Goal: Transaction & Acquisition: Purchase product/service

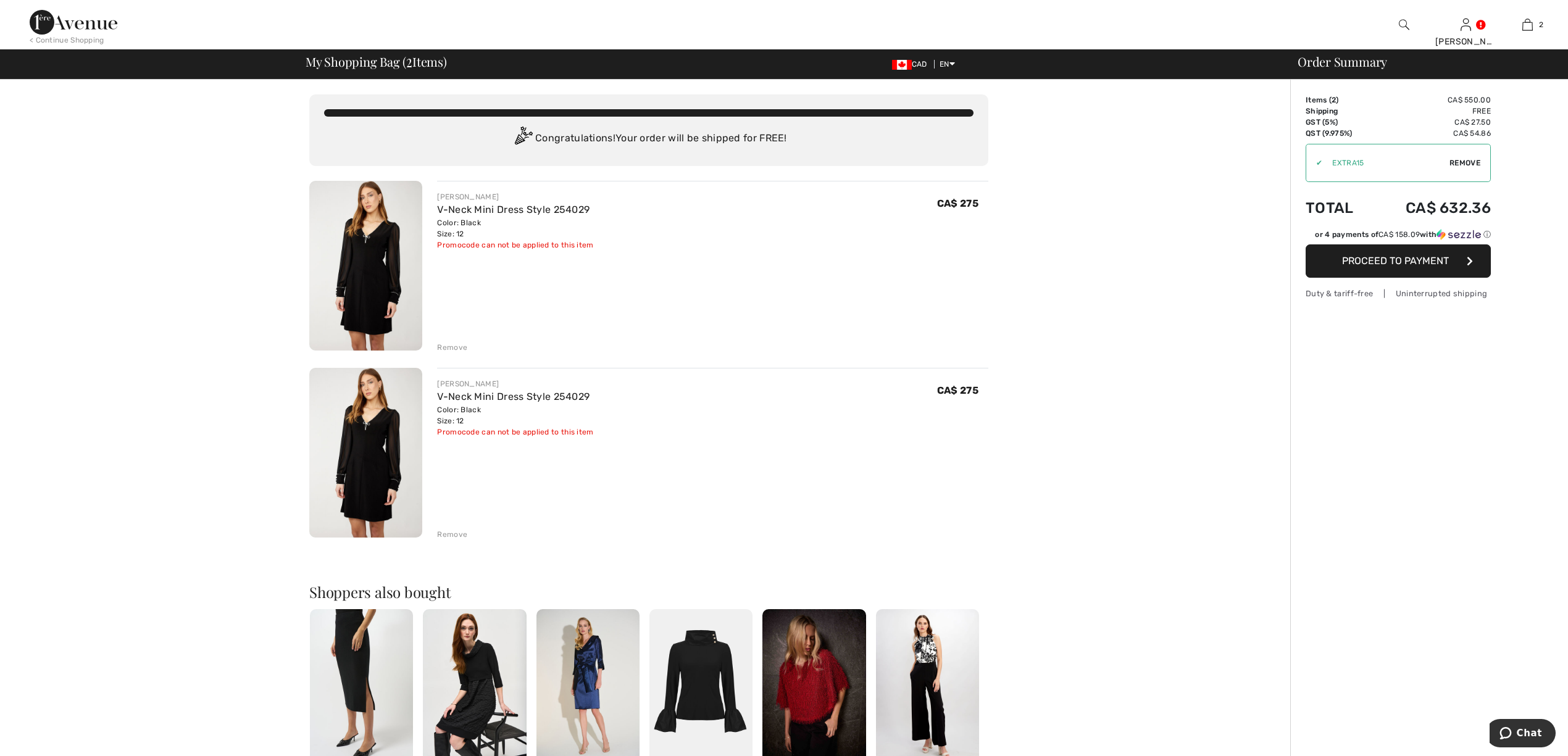
click at [455, 533] on div "Remove" at bounding box center [452, 535] width 30 height 11
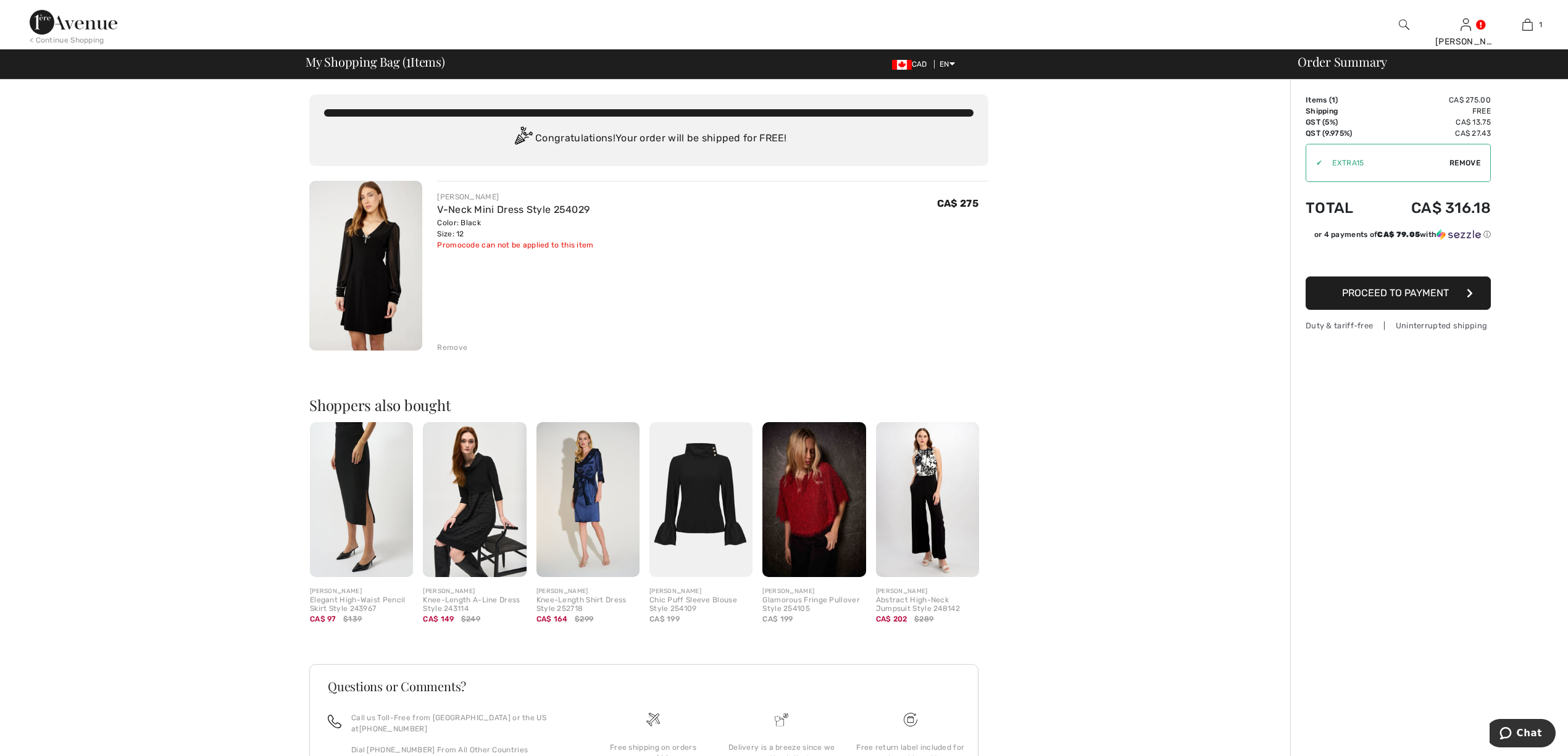
click at [1378, 299] on span "Proceed to Payment" at bounding box center [1395, 293] width 107 height 11
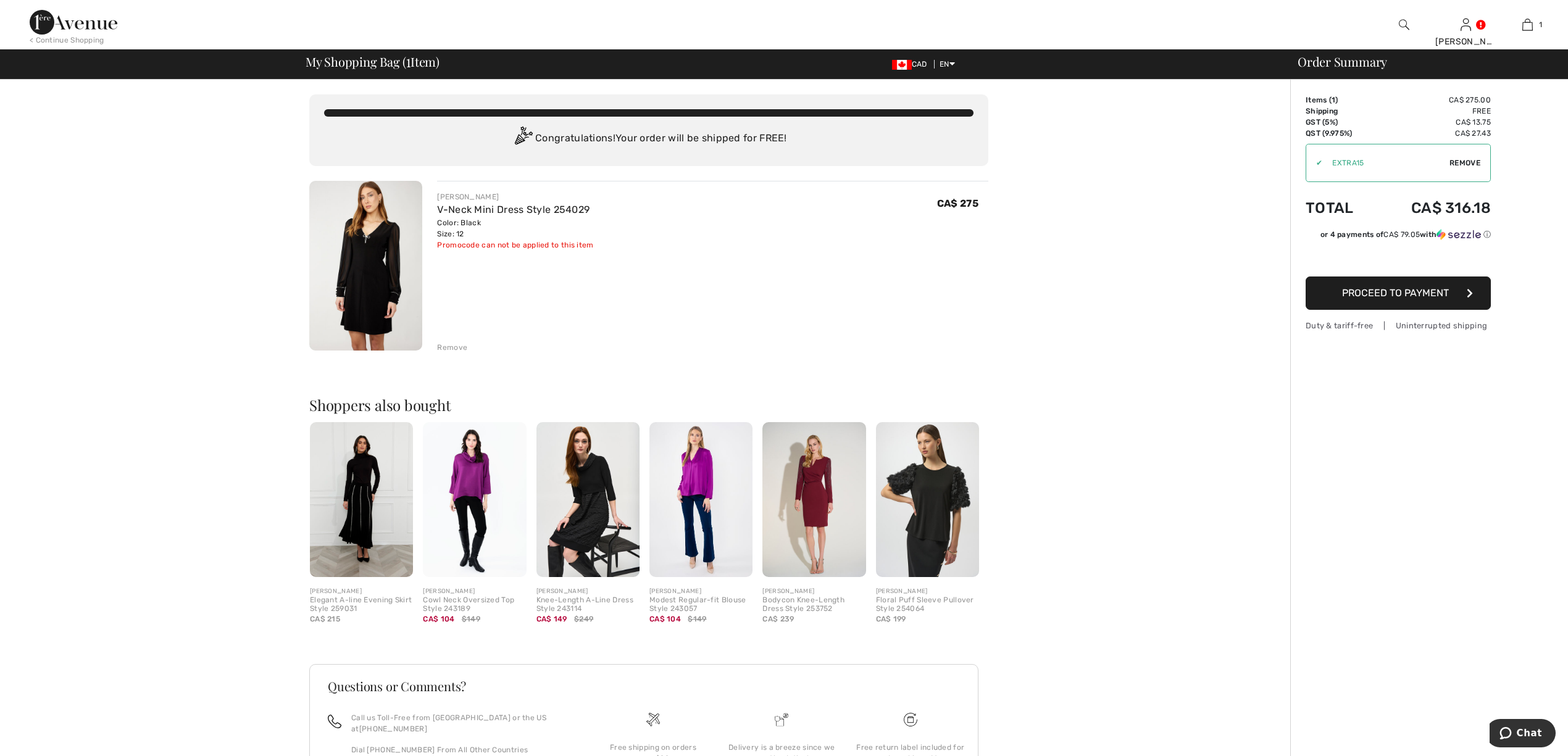
click at [1384, 297] on span "Proceed to Payment" at bounding box center [1395, 293] width 107 height 11
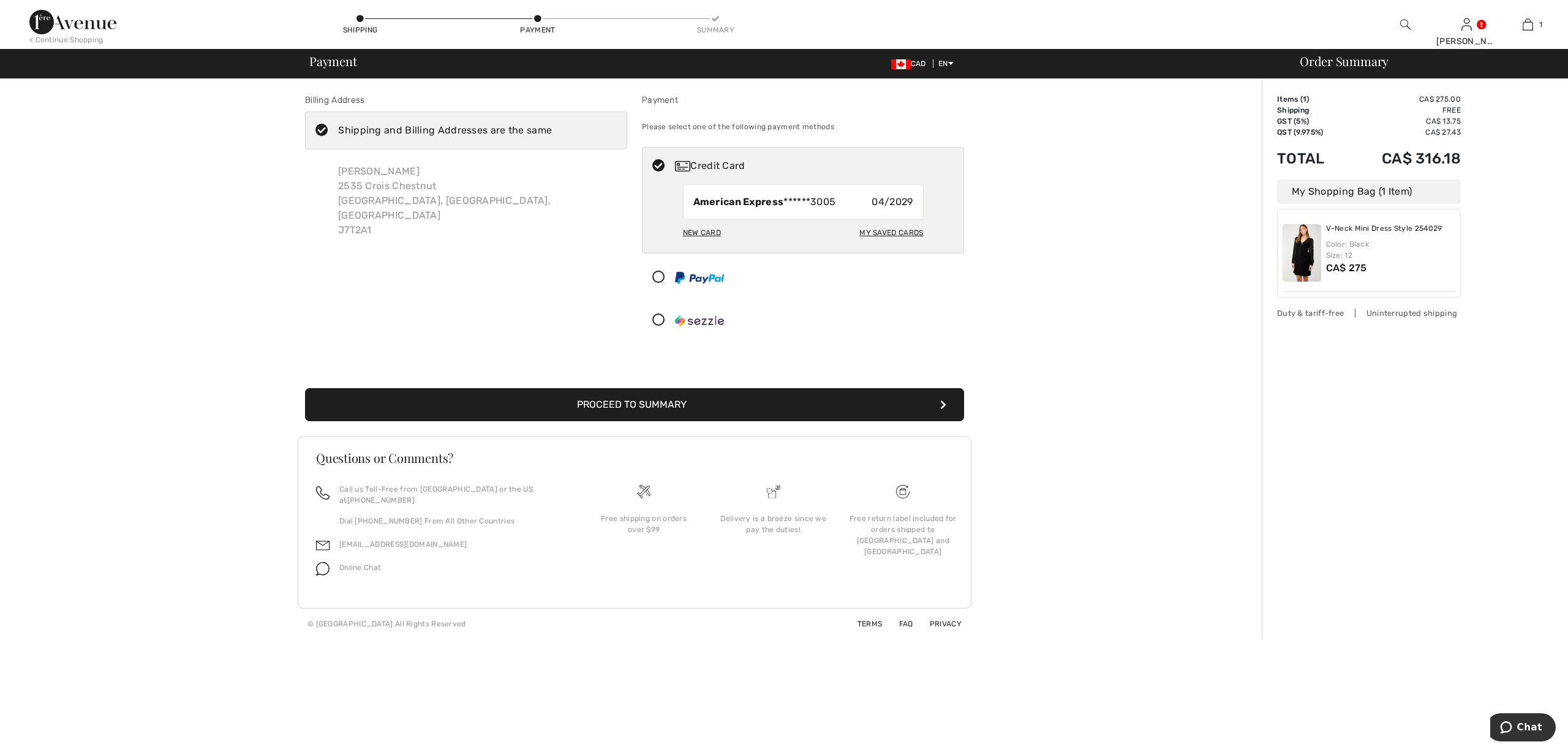
click at [831, 165] on div "Credit Card" at bounding box center [815, 166] width 280 height 15
radio input "true"
click at [660, 401] on button "Proceed to Summary" at bounding box center [634, 404] width 659 height 33
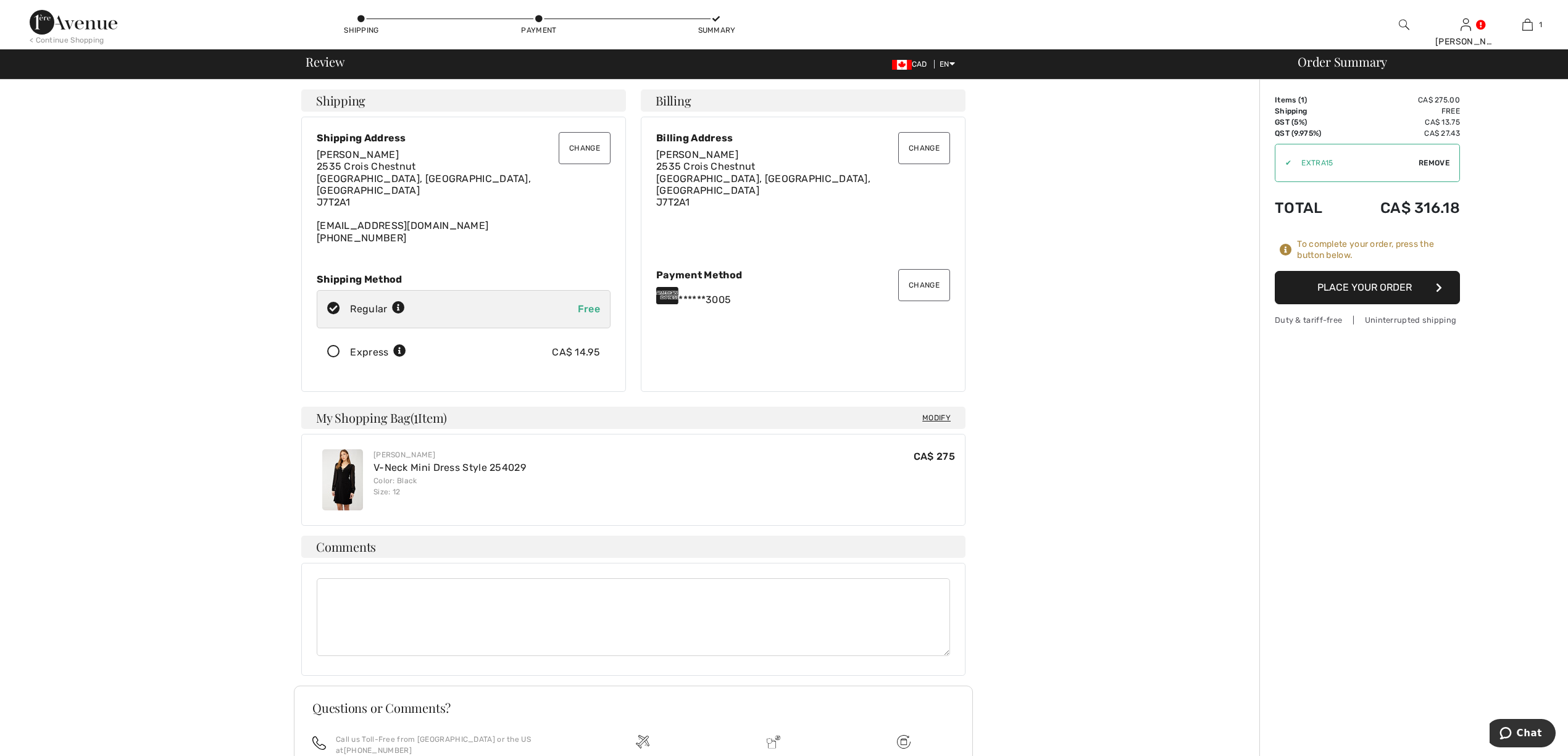
click at [1366, 282] on button "Place Your Order" at bounding box center [1368, 287] width 185 height 33
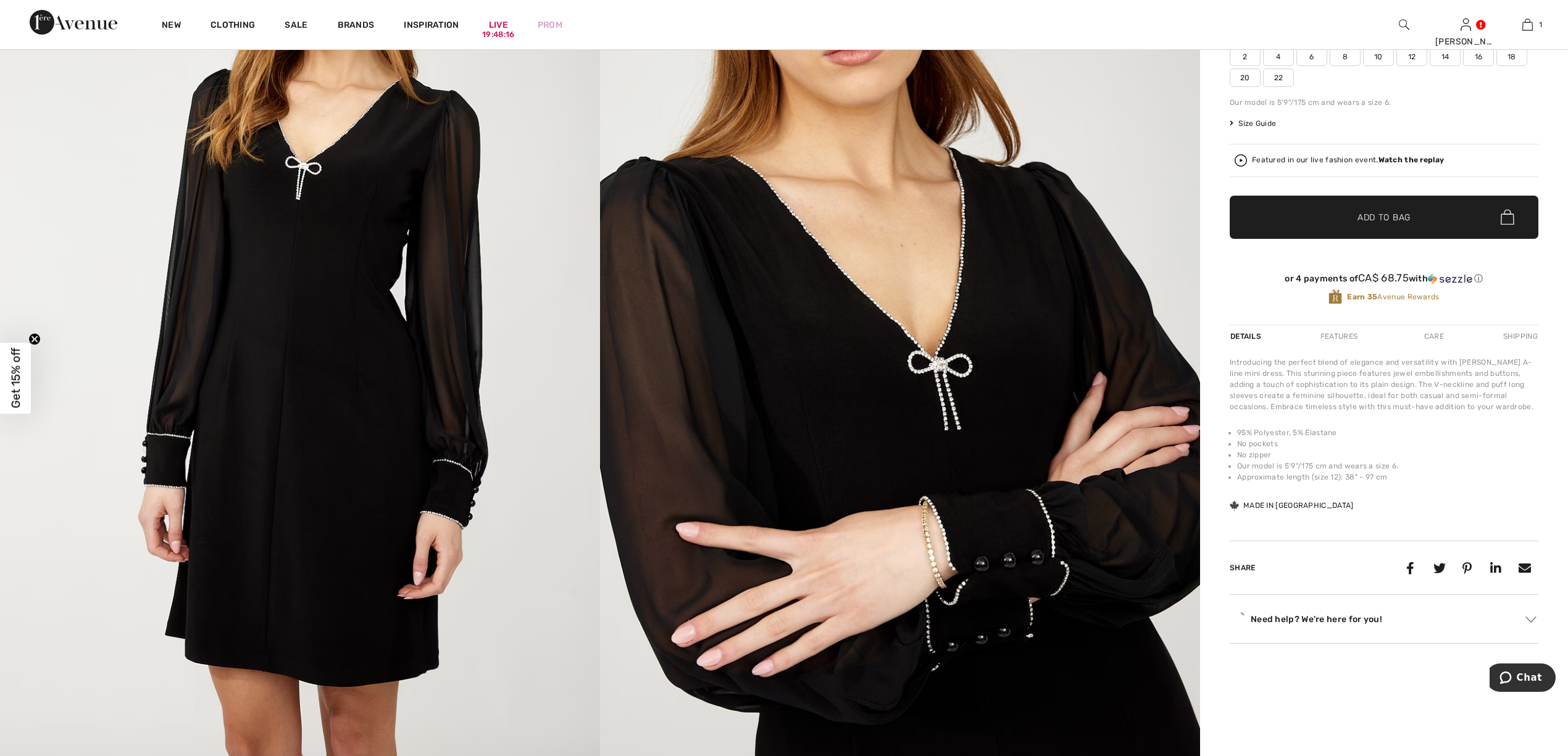
scroll to position [301, 0]
click at [995, 346] on img at bounding box center [900, 319] width 600 height 900
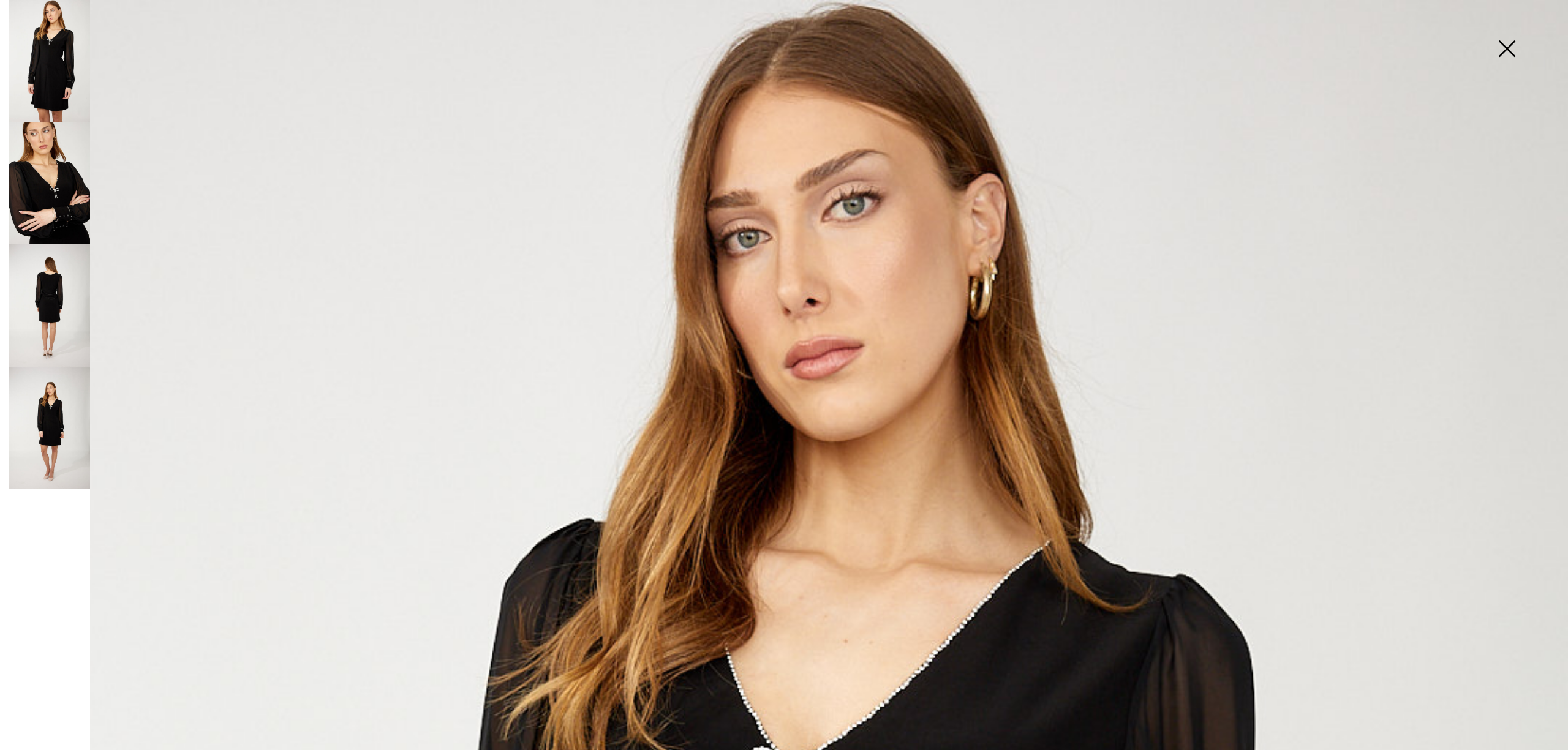
scroll to position [1197, 0]
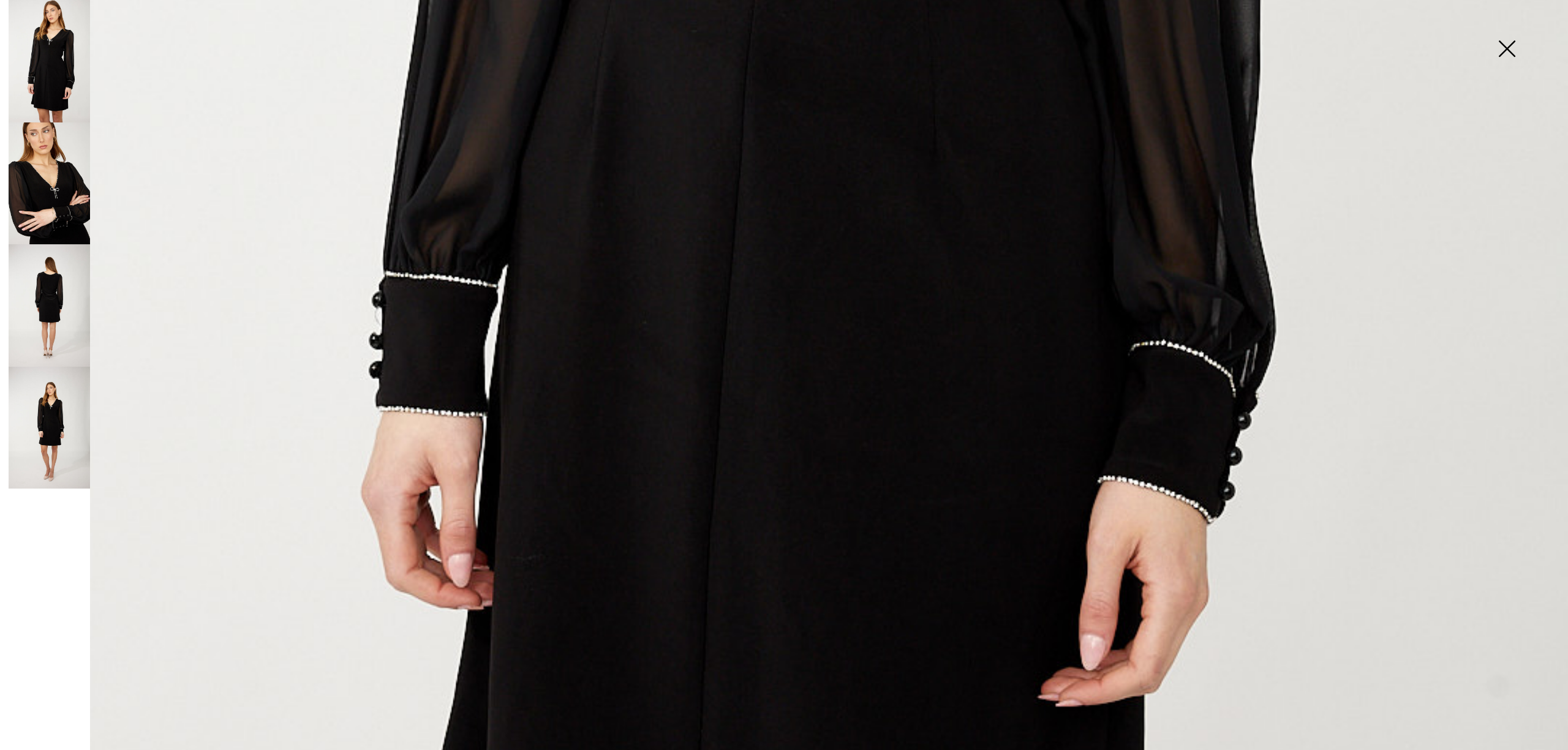
click at [54, 203] on img at bounding box center [49, 184] width 82 height 123
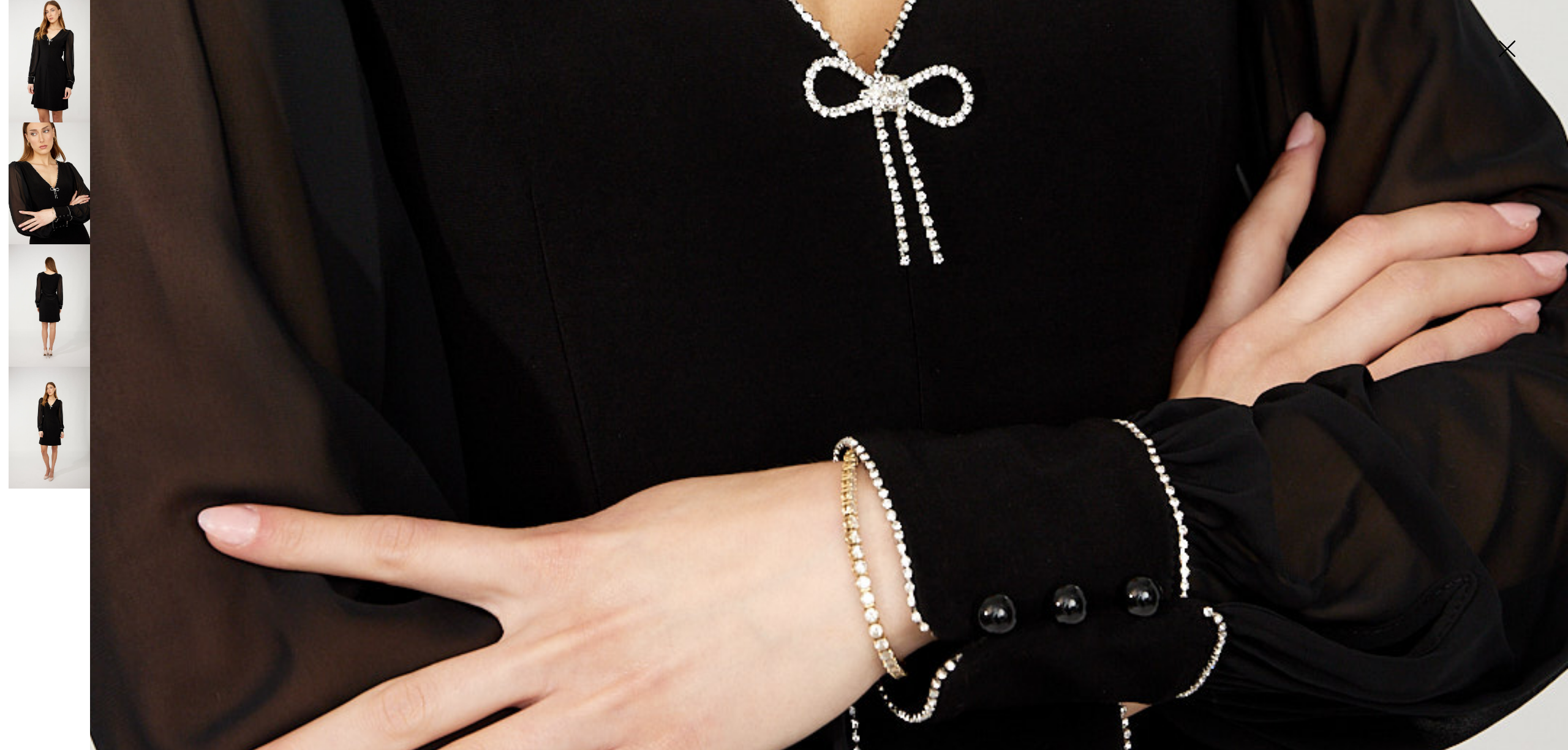
click at [47, 64] on img at bounding box center [49, 61] width 82 height 123
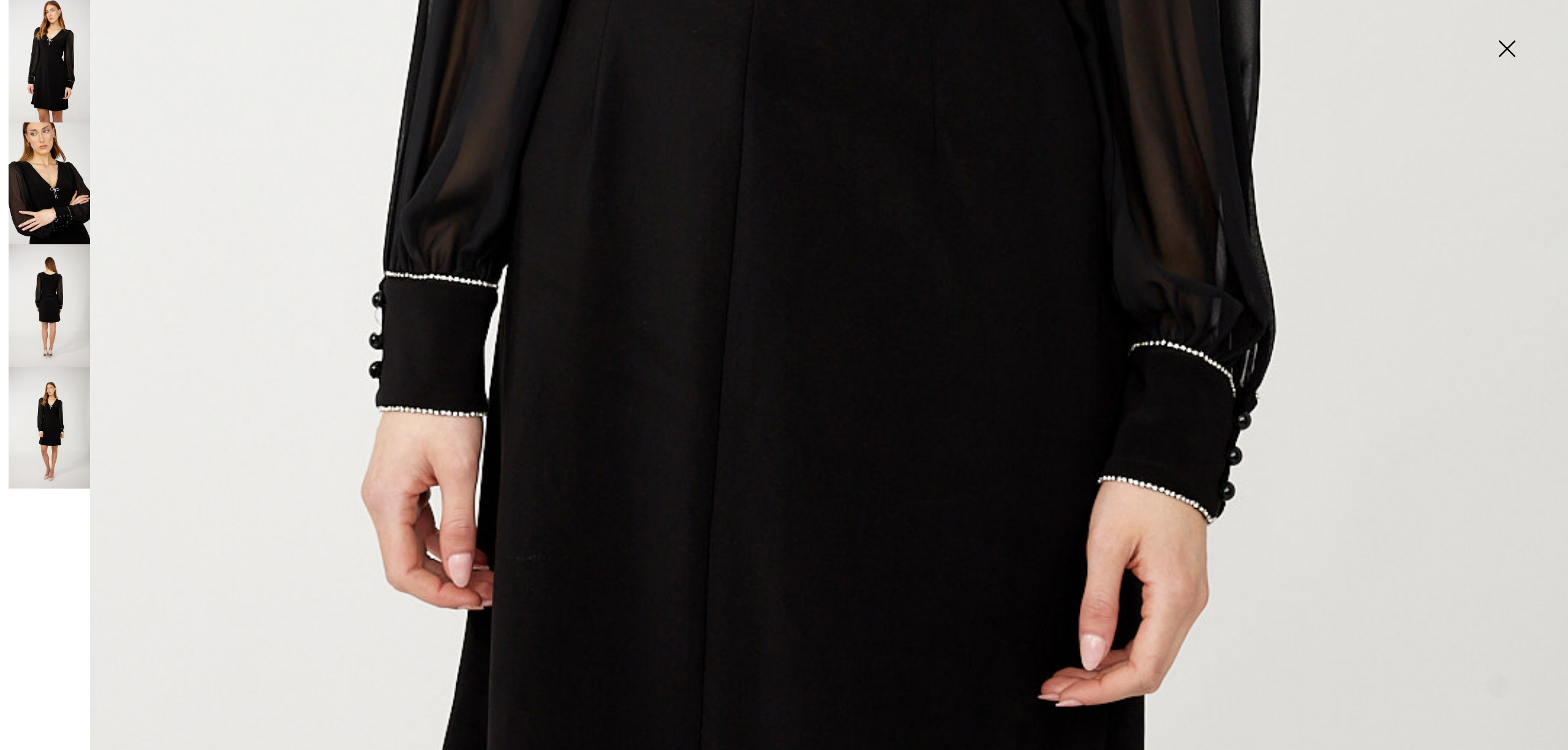
click at [1505, 49] on img at bounding box center [1506, 50] width 61 height 63
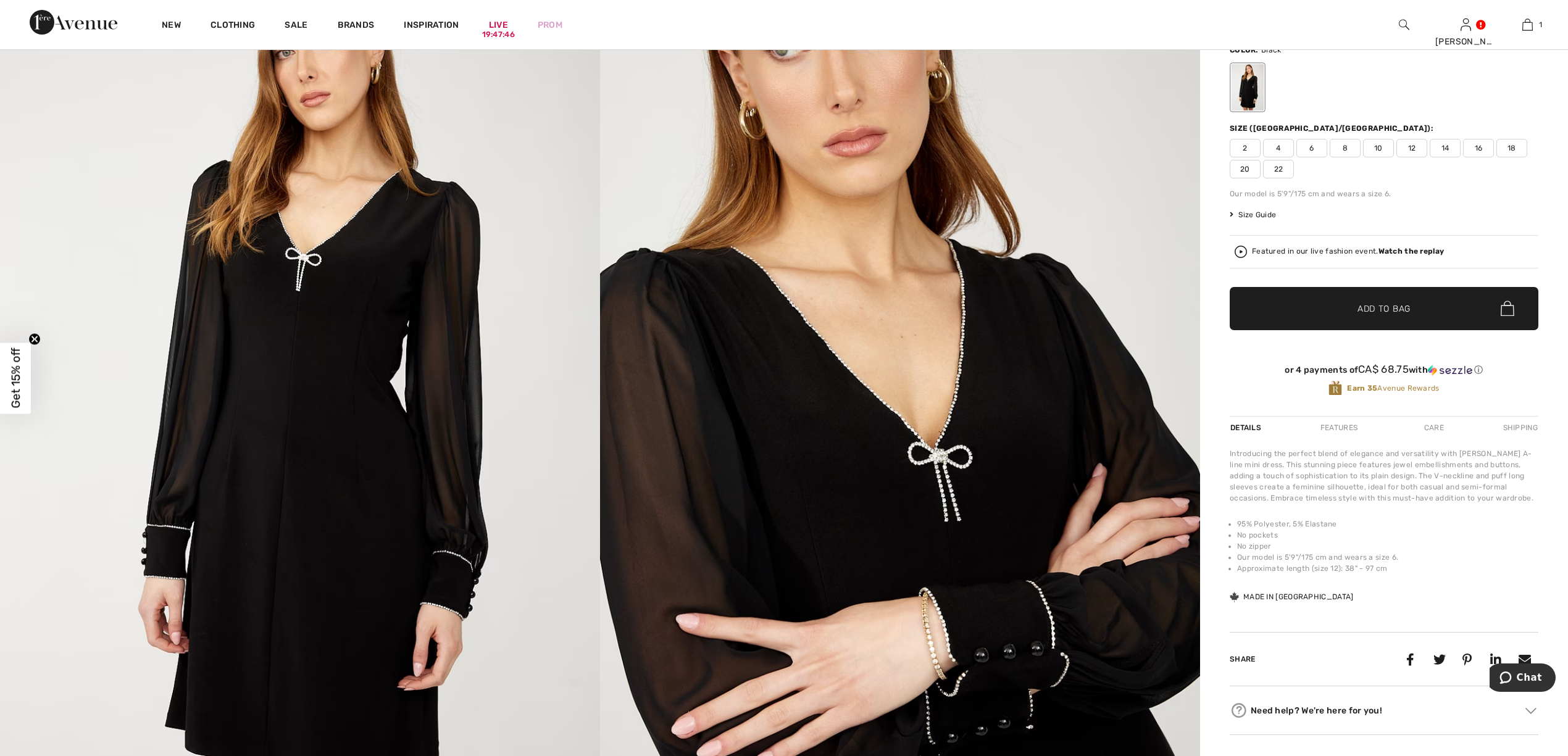
scroll to position [0, 0]
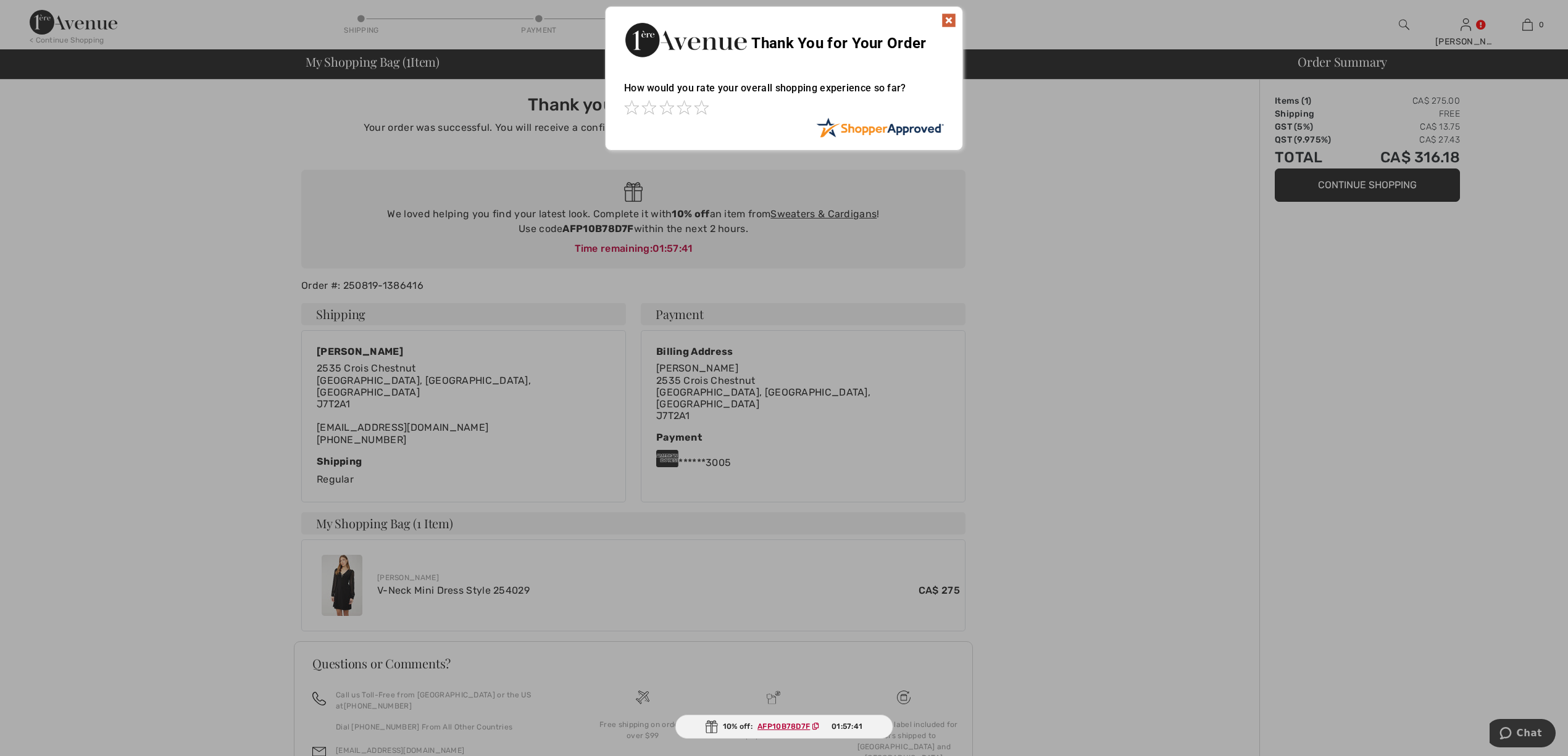
click at [941, 17] on img at bounding box center [949, 21] width 15 height 15
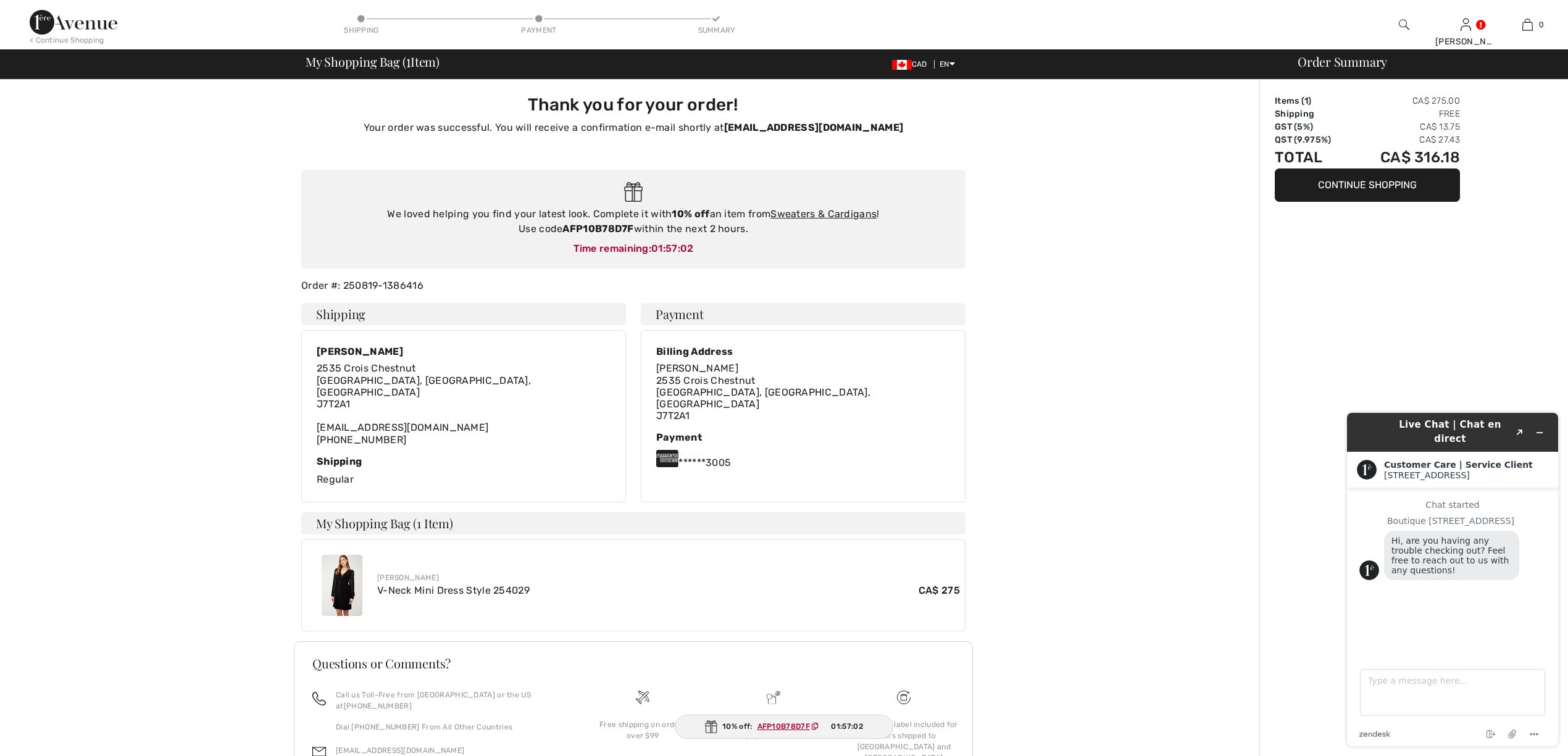
click at [1378, 191] on button "Continue Shopping" at bounding box center [1368, 184] width 185 height 33
